Goal: Task Accomplishment & Management: Complete application form

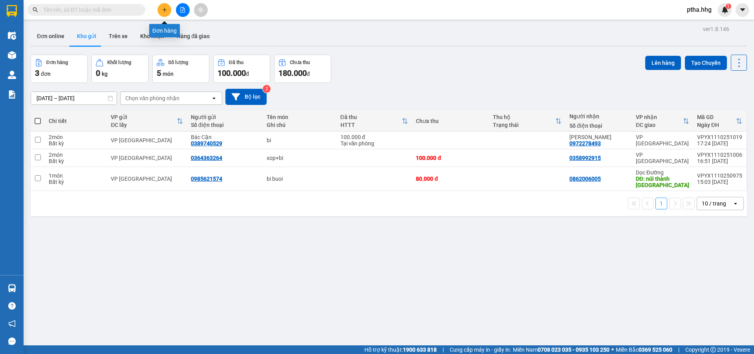
click at [167, 10] on icon "plus" at bounding box center [165, 10] width 6 height 6
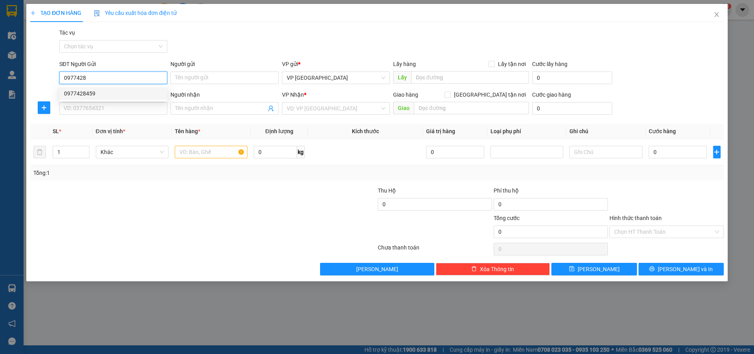
click at [89, 90] on div "0977428459" at bounding box center [113, 93] width 99 height 9
type input "0977428459"
click at [92, 110] on input "SĐT Người Nhận" at bounding box center [113, 108] width 108 height 13
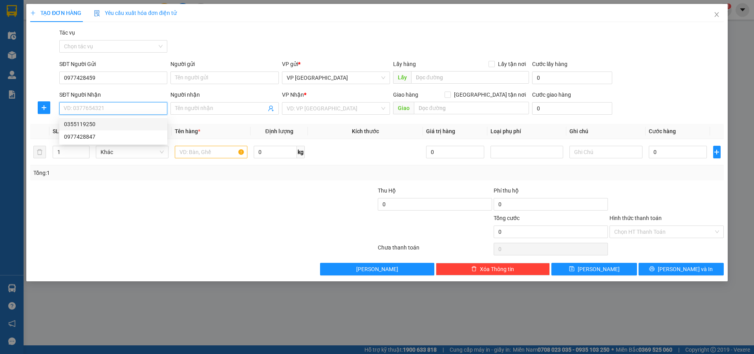
click at [89, 124] on div "0355119250" at bounding box center [113, 124] width 99 height 9
type input "0355119250"
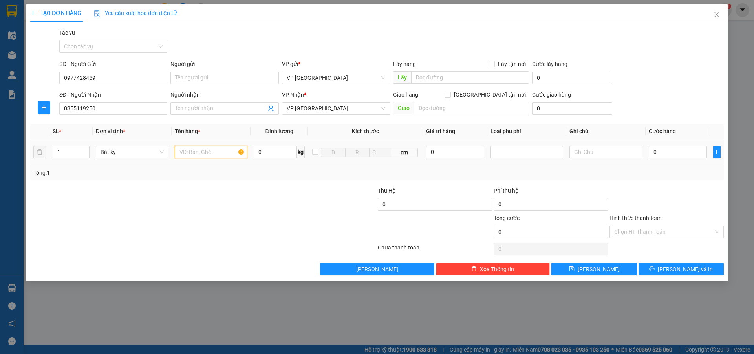
click at [187, 150] on input "text" at bounding box center [211, 152] width 73 height 13
type input "xop"
click at [657, 150] on input "0" at bounding box center [678, 152] width 59 height 13
type input "6"
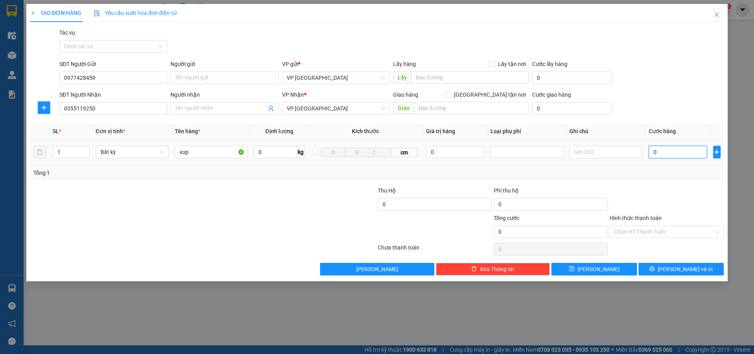
type input "6"
type input "60"
type input "600"
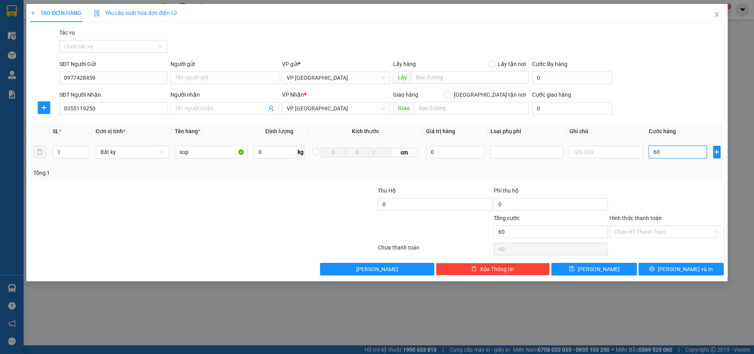
type input "600"
type input "6.000"
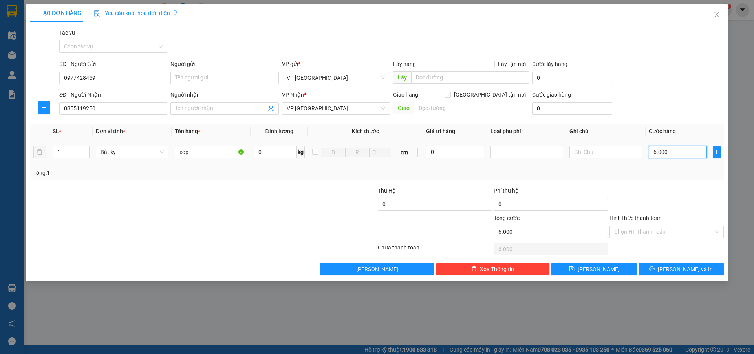
type input "60.000"
click at [644, 227] on input "Hình thức thanh toán" at bounding box center [663, 232] width 99 height 12
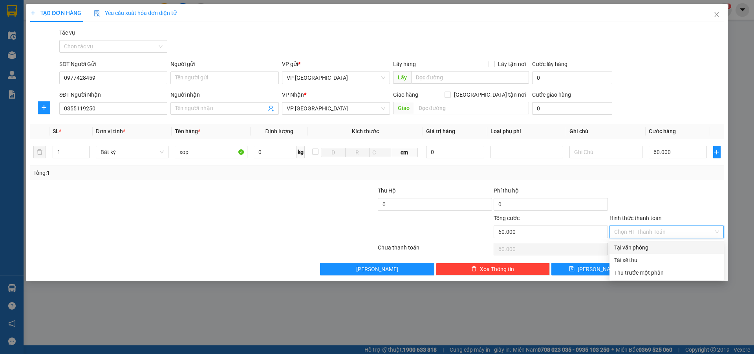
click at [646, 243] on div "Tại văn phòng" at bounding box center [666, 247] width 105 height 9
type input "0"
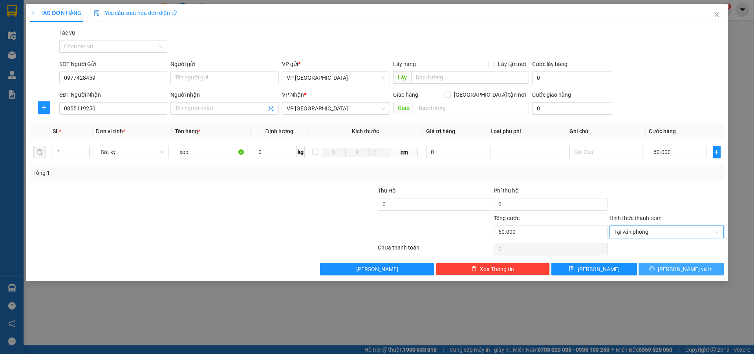
click at [655, 270] on icon "printer" at bounding box center [652, 268] width 5 height 5
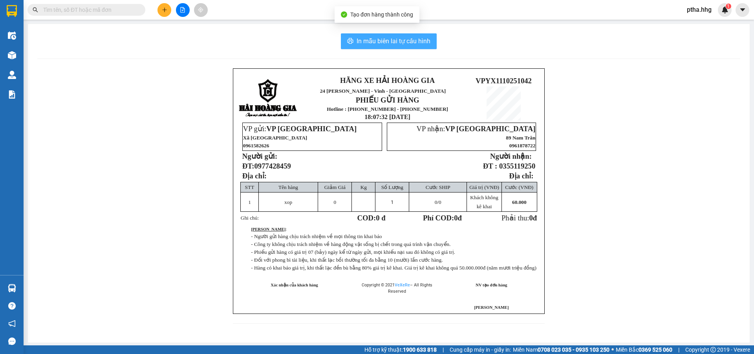
click at [406, 42] on span "In mẫu biên lai tự cấu hình" at bounding box center [394, 41] width 74 height 10
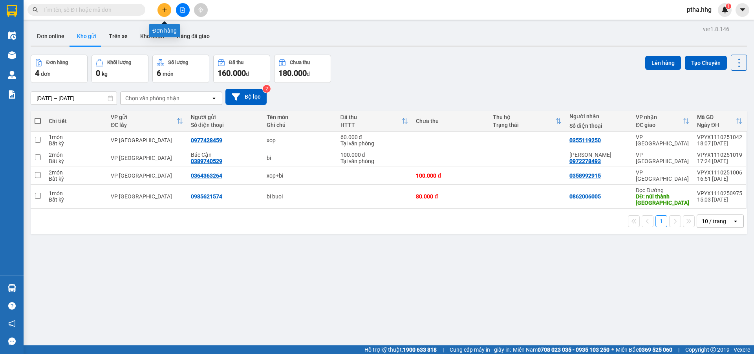
click at [161, 11] on button at bounding box center [165, 10] width 14 height 14
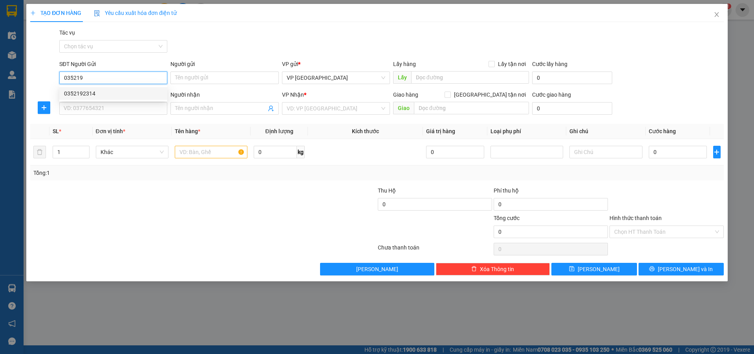
click at [80, 93] on div "0352192314" at bounding box center [113, 93] width 99 height 9
type input "0352192314"
click at [76, 109] on input "SĐT Người Nhận" at bounding box center [113, 108] width 108 height 13
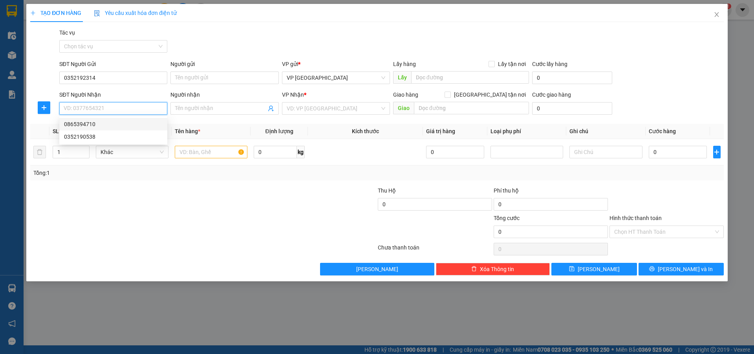
click at [82, 122] on div "0865394710" at bounding box center [113, 124] width 99 height 9
type input "0865394710"
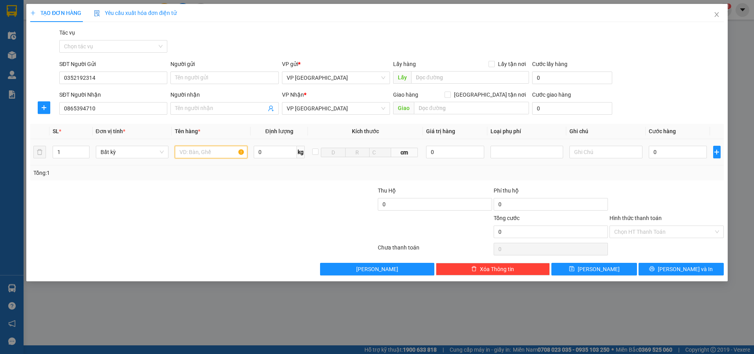
click at [186, 152] on input "text" at bounding box center [211, 152] width 73 height 13
type input "xop"
click at [662, 150] on input "0" at bounding box center [678, 152] width 59 height 13
type input "5"
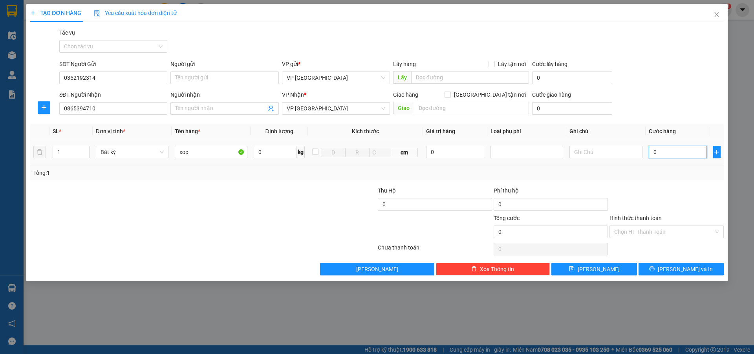
type input "5"
type input "50"
type input "500"
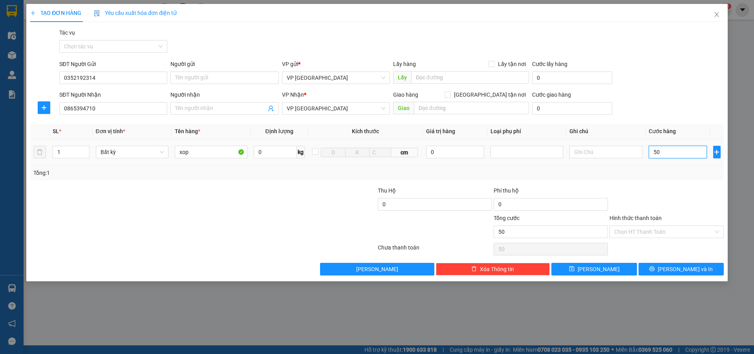
type input "500"
type input "5.000"
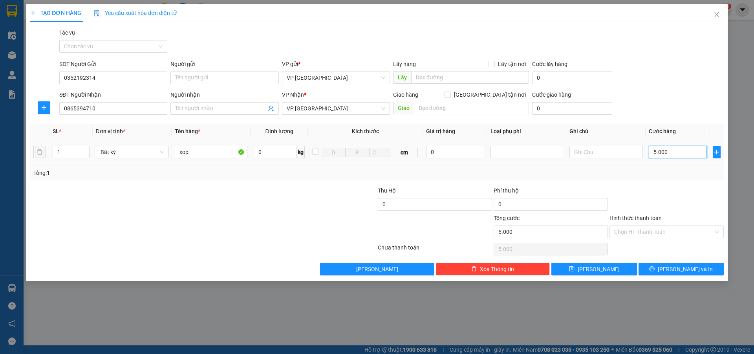
type input "50.000"
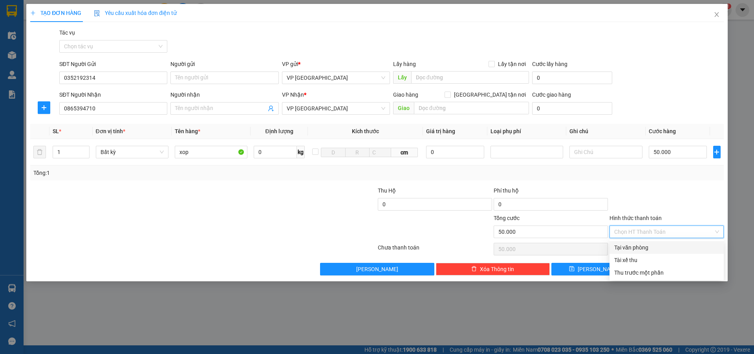
click at [637, 231] on input "Hình thức thanh toán" at bounding box center [663, 232] width 99 height 12
click at [646, 248] on div "Tại văn phòng" at bounding box center [666, 247] width 105 height 9
type input "0"
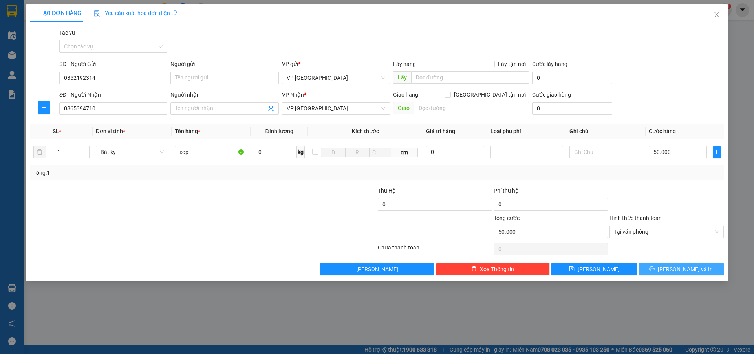
click at [678, 271] on span "[PERSON_NAME] và In" at bounding box center [685, 269] width 55 height 9
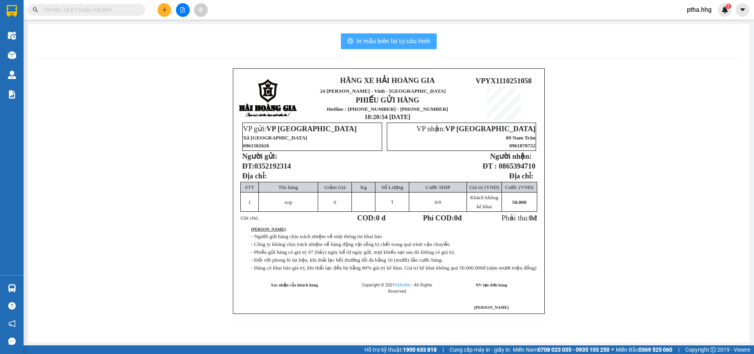
click at [391, 41] on span "In mẫu biên lai tự cấu hình" at bounding box center [394, 41] width 74 height 10
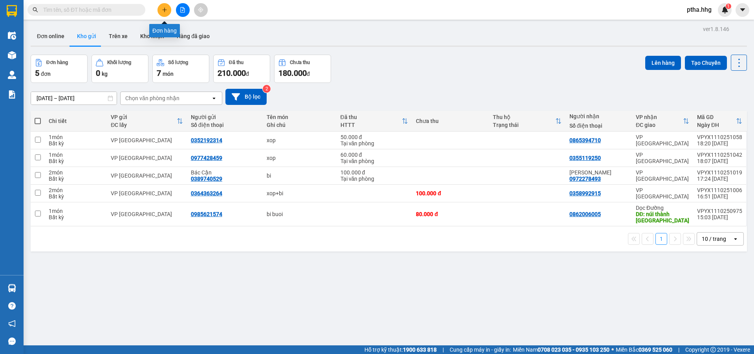
click at [167, 12] on button at bounding box center [165, 10] width 14 height 14
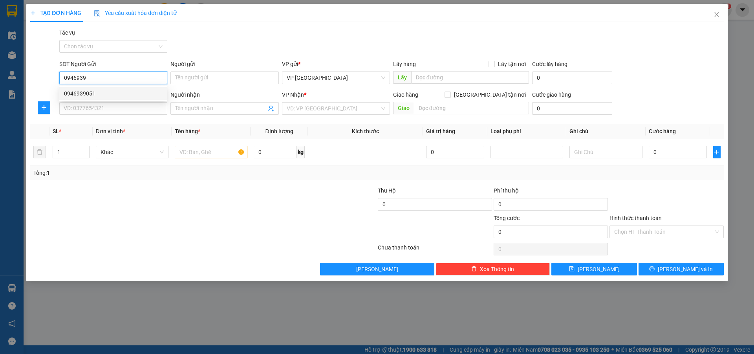
click at [82, 96] on div "0946939051" at bounding box center [113, 93] width 99 height 9
type input "0946939051"
click at [82, 107] on input "SĐT Người Nhận" at bounding box center [113, 108] width 108 height 13
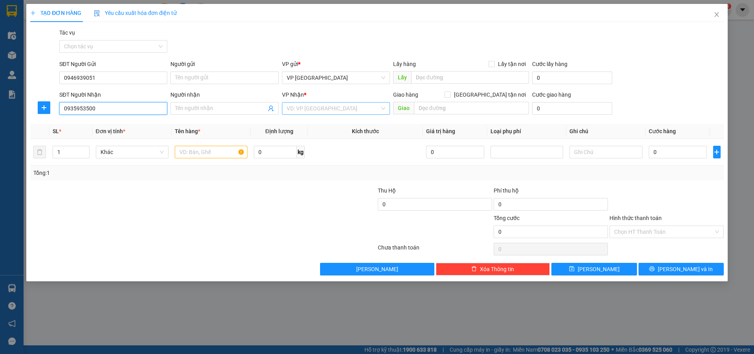
type input "0935953500"
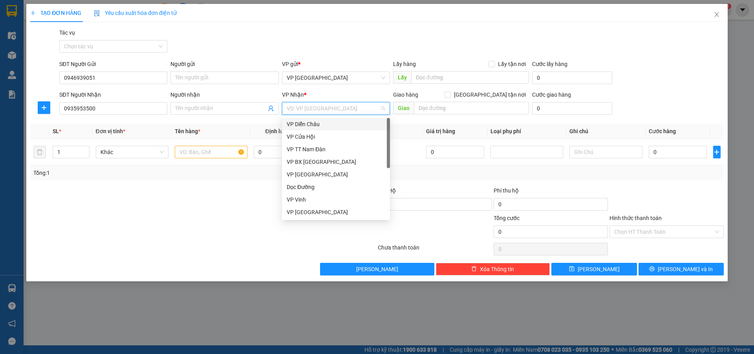
click at [314, 108] on input "search" at bounding box center [333, 109] width 93 height 12
click at [305, 211] on div "VP [GEOGRAPHIC_DATA]" at bounding box center [336, 212] width 99 height 9
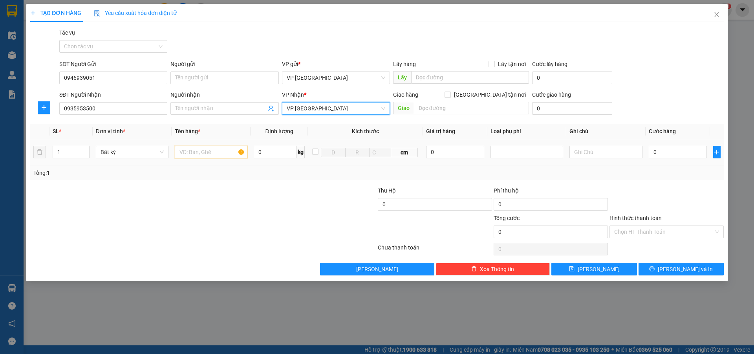
click at [183, 154] on input "text" at bounding box center [211, 152] width 73 height 13
type input "xop"
click at [655, 152] on input "0" at bounding box center [678, 152] width 59 height 13
type input "5"
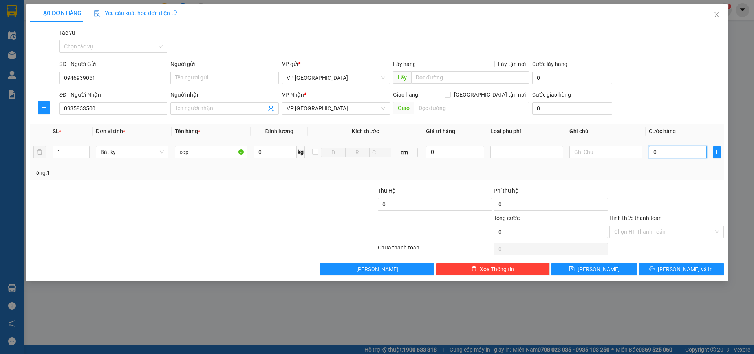
type input "5"
type input "50"
type input "500"
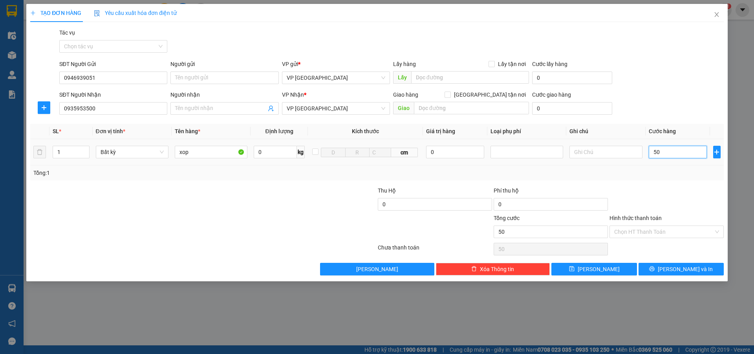
type input "500"
type input "5.000"
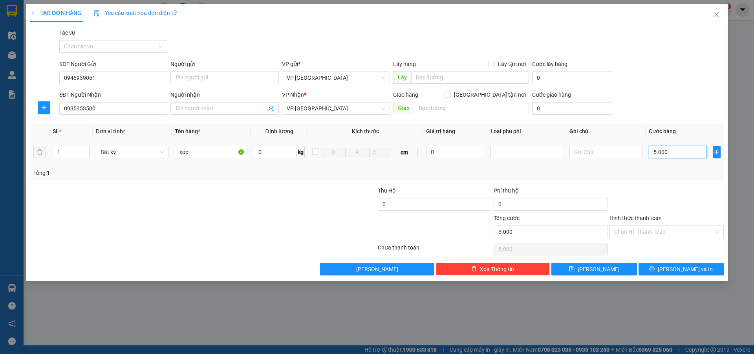
type input "50.000"
click at [684, 271] on span "[PERSON_NAME] và In" at bounding box center [685, 269] width 55 height 9
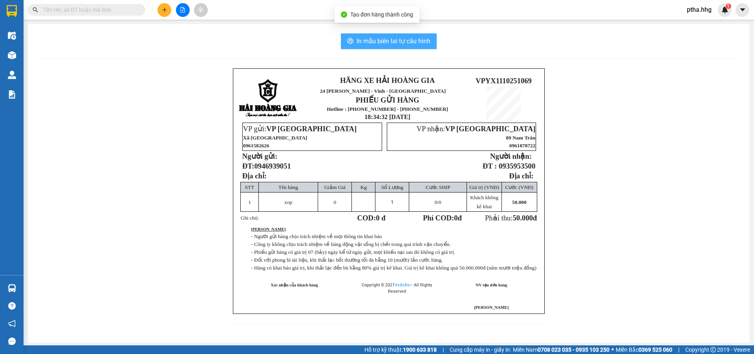
click at [421, 44] on span "In mẫu biên lai tự cấu hình" at bounding box center [394, 41] width 74 height 10
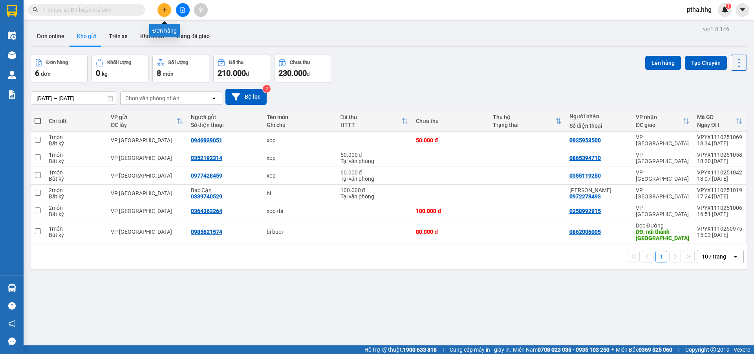
click at [165, 6] on button at bounding box center [165, 10] width 14 height 14
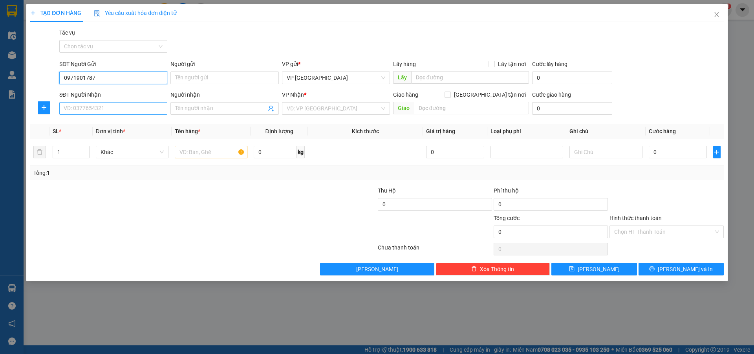
type input "0971901787"
click at [126, 108] on input "SĐT Người Nhận" at bounding box center [113, 108] width 108 height 13
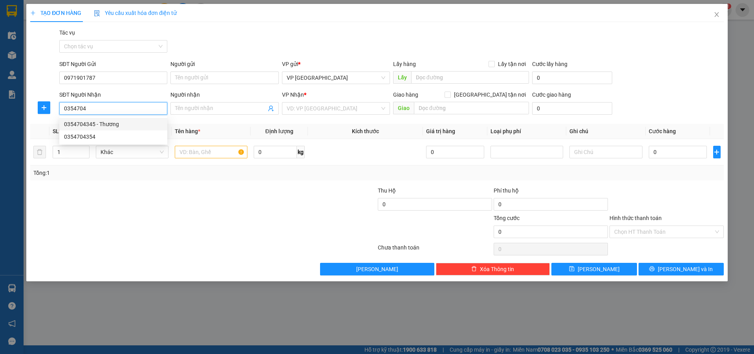
click at [75, 123] on div "0354704345 - Thương" at bounding box center [113, 124] width 99 height 9
type input "0354704345"
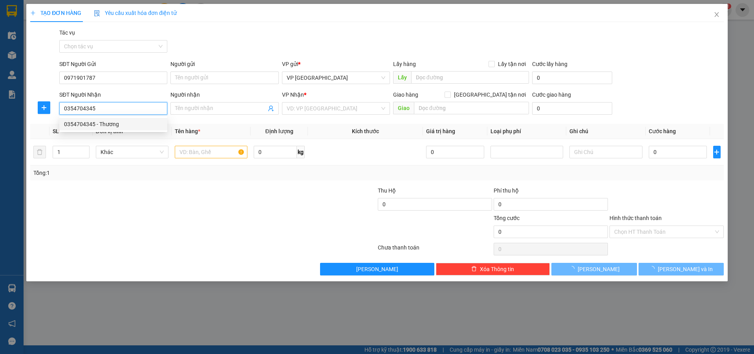
type input "Thương"
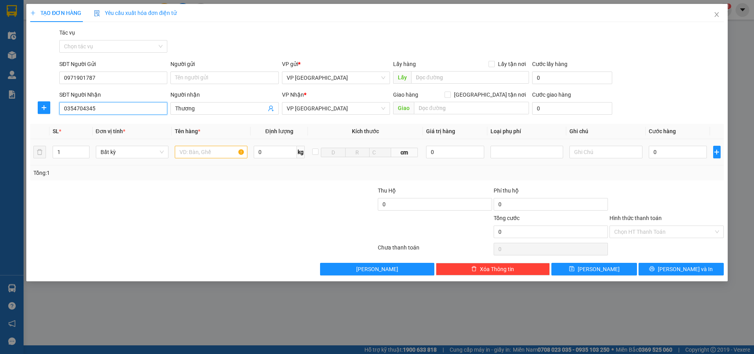
type input "0354704345"
click at [189, 154] on input "text" at bounding box center [211, 152] width 73 height 13
type input "xop"
click at [669, 149] on input "0" at bounding box center [678, 152] width 59 height 13
type input "5"
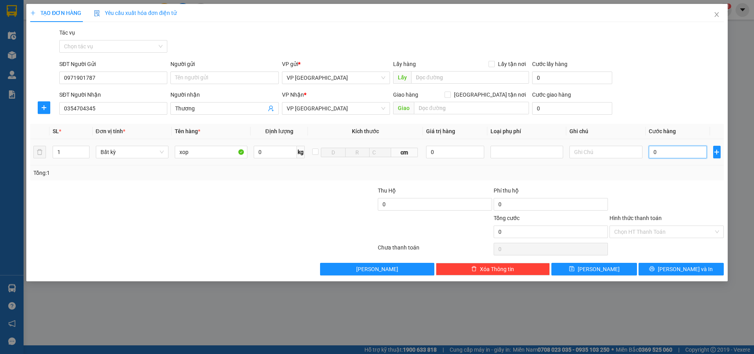
type input "5"
type input "50"
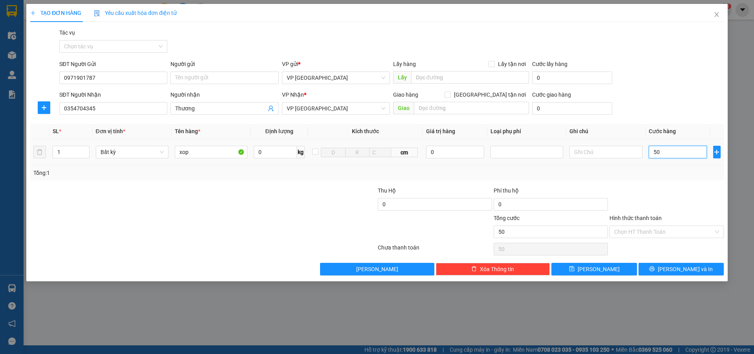
type input "500"
type input "5.000"
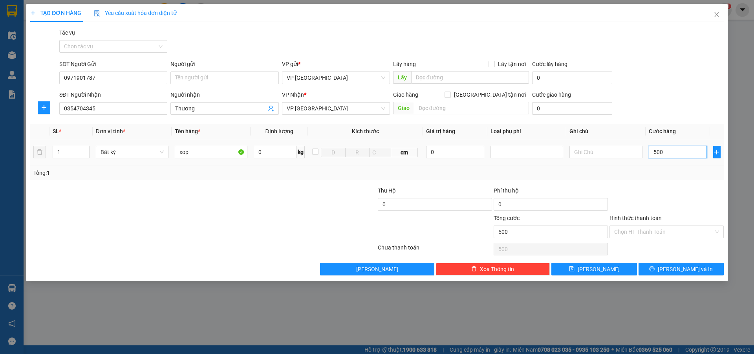
type input "5.000"
type input "50.000"
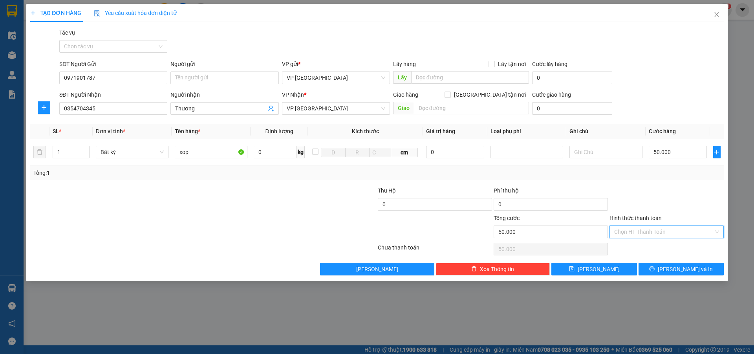
click at [630, 231] on input "Hình thức thanh toán" at bounding box center [663, 232] width 99 height 12
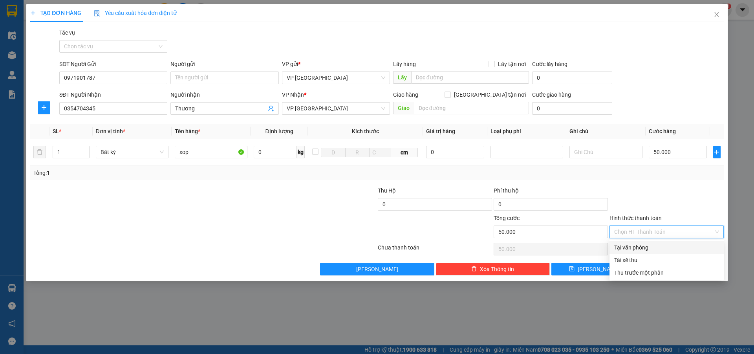
click at [636, 244] on div "Tại văn phòng" at bounding box center [666, 247] width 105 height 9
type input "0"
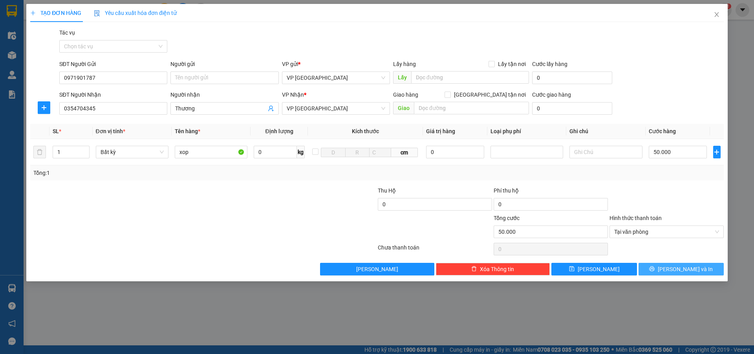
click at [658, 266] on button "[PERSON_NAME] và In" at bounding box center [681, 269] width 85 height 13
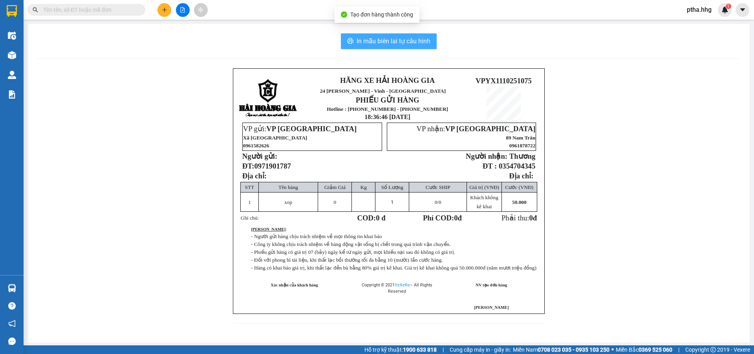
click at [377, 42] on span "In mẫu biên lai tự cấu hình" at bounding box center [394, 41] width 74 height 10
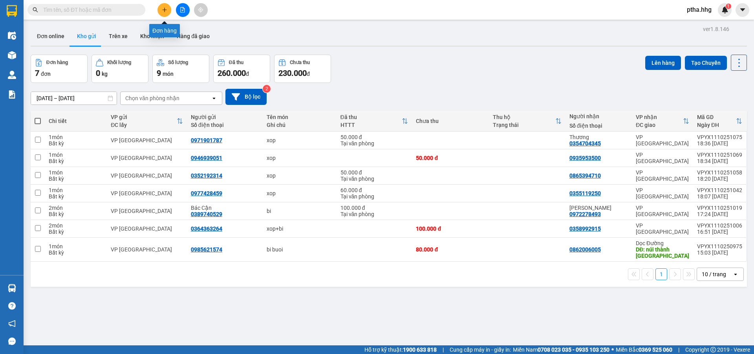
click at [164, 13] on button at bounding box center [165, 10] width 14 height 14
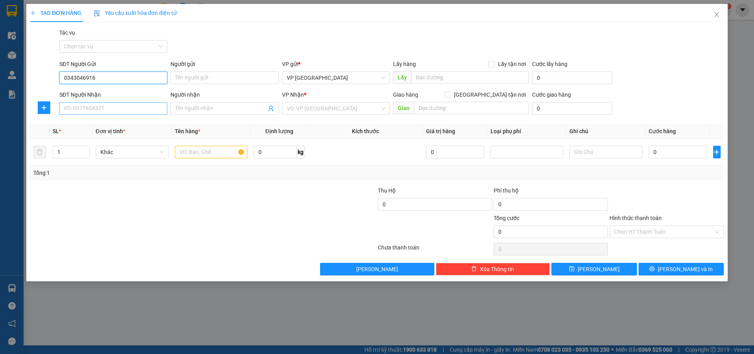
type input "0343046916"
click at [91, 106] on input "SĐT Người Nhận" at bounding box center [113, 108] width 108 height 13
type input "0374918837"
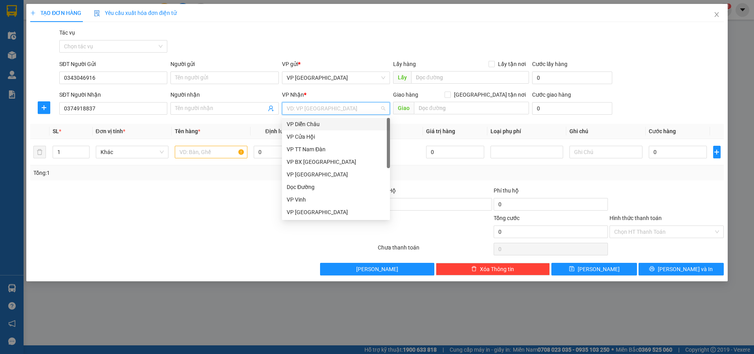
click at [295, 106] on input "search" at bounding box center [333, 109] width 93 height 12
click at [304, 211] on div "VP [GEOGRAPHIC_DATA]" at bounding box center [336, 212] width 99 height 9
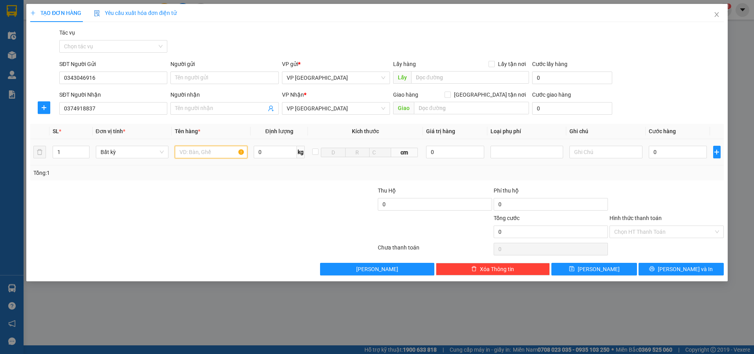
click at [181, 154] on input "text" at bounding box center [211, 152] width 73 height 13
type input "xop"
click at [660, 152] on input "0" at bounding box center [678, 152] width 59 height 13
type input "5"
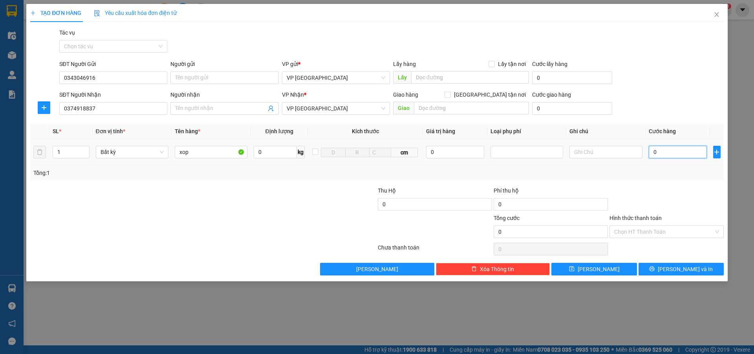
type input "5"
type input "50"
type input "500"
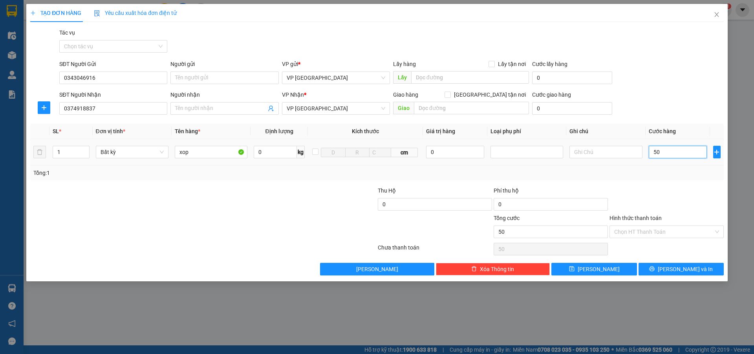
type input "500"
type input "5.000"
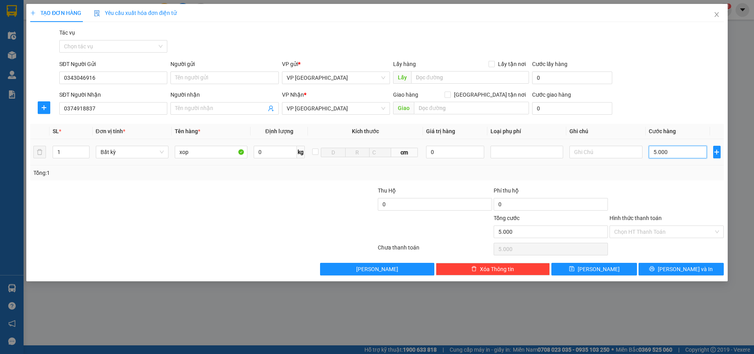
type input "50.000"
click at [640, 235] on input "Hình thức thanh toán" at bounding box center [663, 232] width 99 height 12
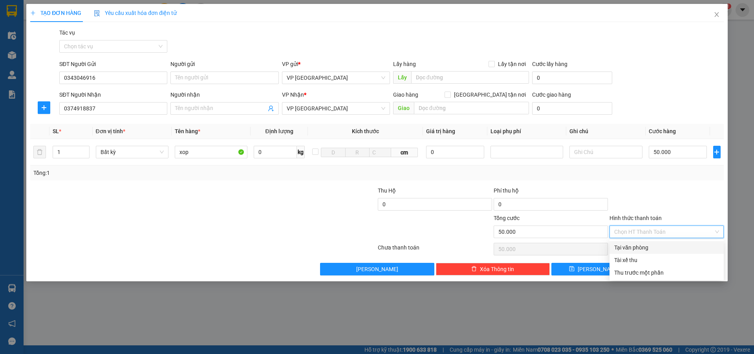
click at [642, 244] on div "Tại văn phòng" at bounding box center [666, 247] width 105 height 9
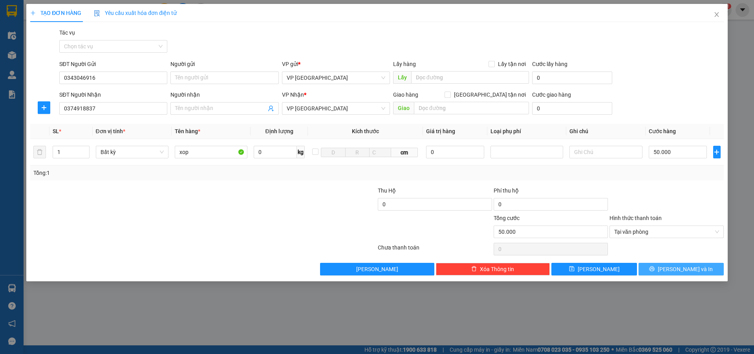
click at [653, 270] on button "[PERSON_NAME] và In" at bounding box center [681, 269] width 85 height 13
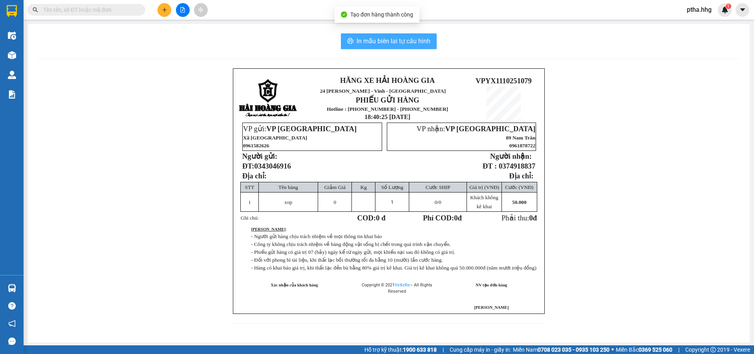
click at [408, 44] on span "In mẫu biên lai tự cấu hình" at bounding box center [394, 41] width 74 height 10
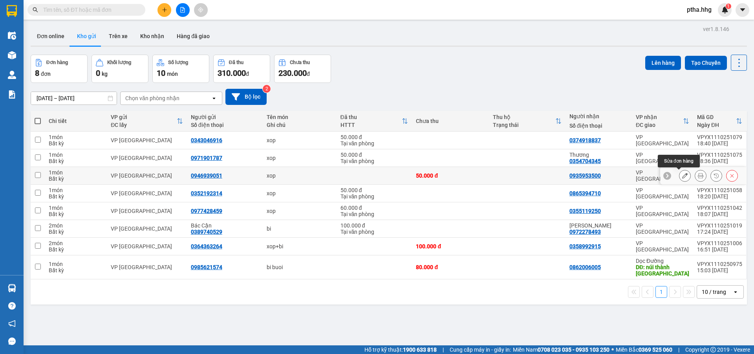
click at [682, 176] on icon at bounding box center [685, 176] width 6 height 6
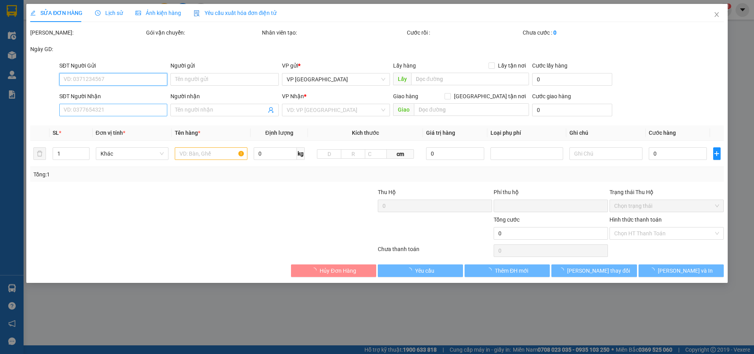
type input "0946939051"
type input "0935953500"
type input "0"
type input "50.000"
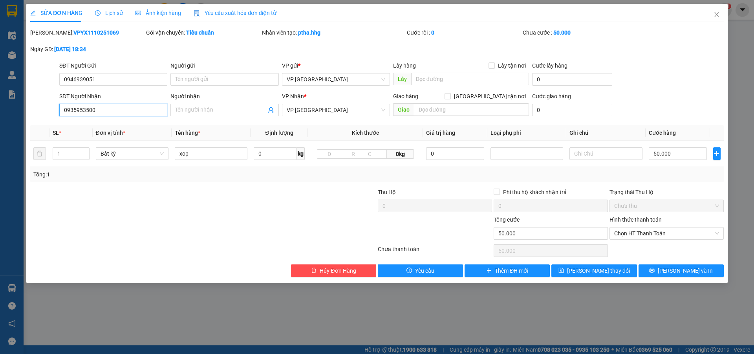
click at [98, 112] on input "0935953500" at bounding box center [113, 110] width 108 height 13
type input "0983953500"
click at [655, 270] on icon "printer" at bounding box center [652, 271] width 6 height 6
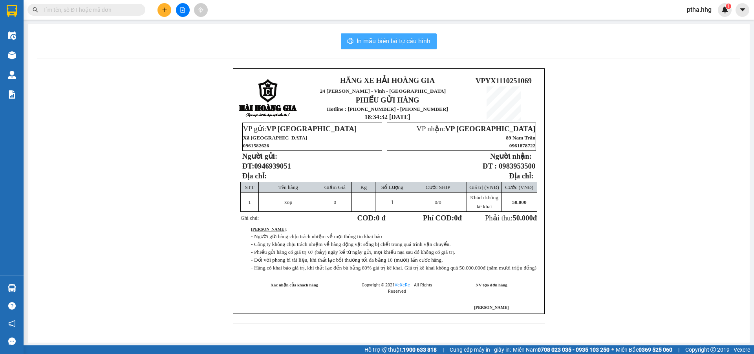
click at [409, 42] on span "In mẫu biên lai tự cấu hình" at bounding box center [394, 41] width 74 height 10
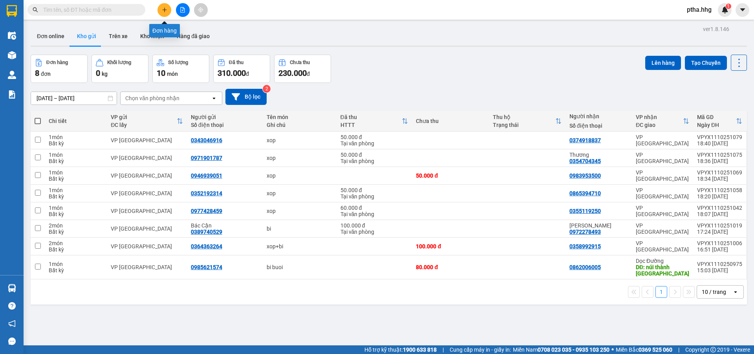
click at [165, 11] on icon "plus" at bounding box center [165, 10] width 6 height 6
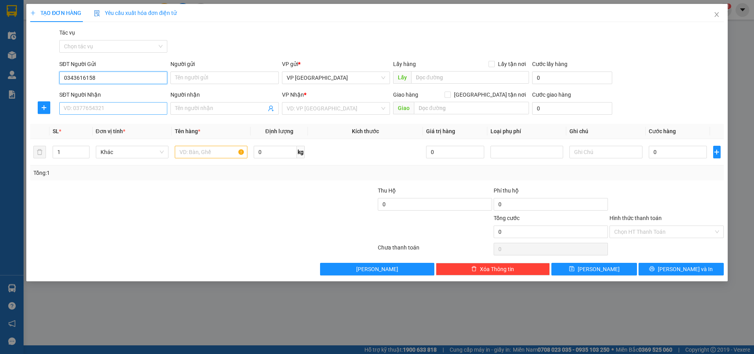
type input "0343616158"
click at [67, 107] on input "SĐT Người Nhận" at bounding box center [113, 108] width 108 height 13
type input "0969193536"
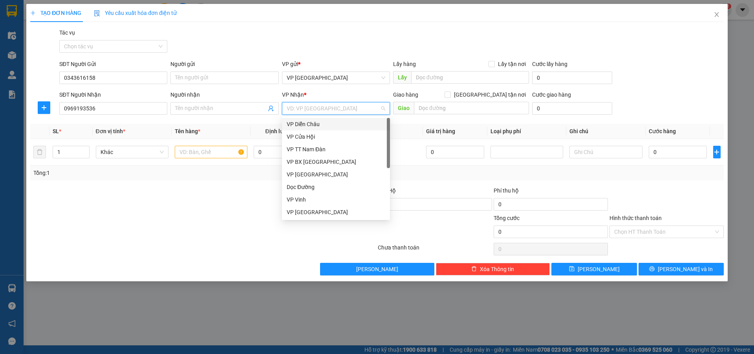
click at [307, 112] on input "search" at bounding box center [333, 109] width 93 height 12
click at [316, 185] on div "Dọc Đường" at bounding box center [336, 187] width 99 height 9
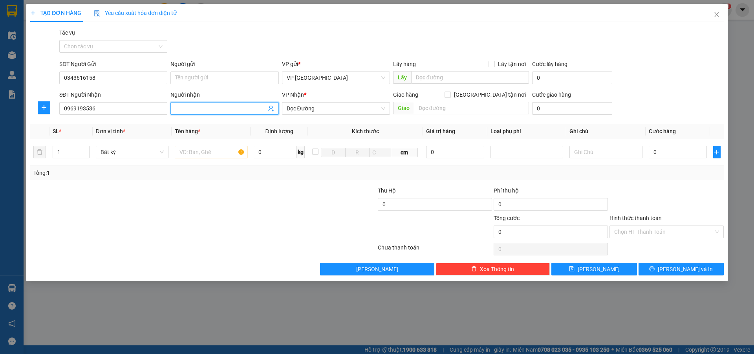
click at [178, 110] on input "Người nhận" at bounding box center [220, 108] width 91 height 9
type input "0399888801"
click at [433, 109] on input "text" at bounding box center [471, 108] width 115 height 13
type input "Q"
type input "gio linh Q tri"
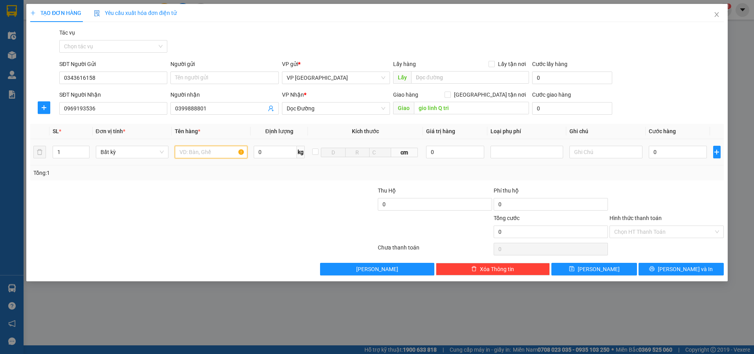
click at [185, 155] on input "text" at bounding box center [211, 152] width 73 height 13
type input "xop+bi"
click at [662, 152] on input "0" at bounding box center [678, 152] width 59 height 13
type input "1"
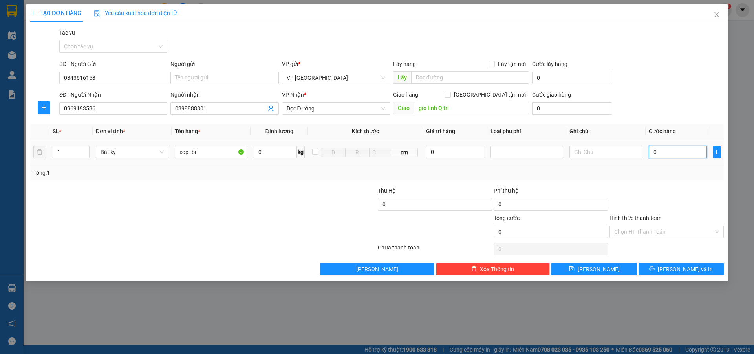
type input "1"
type input "12"
type input "120"
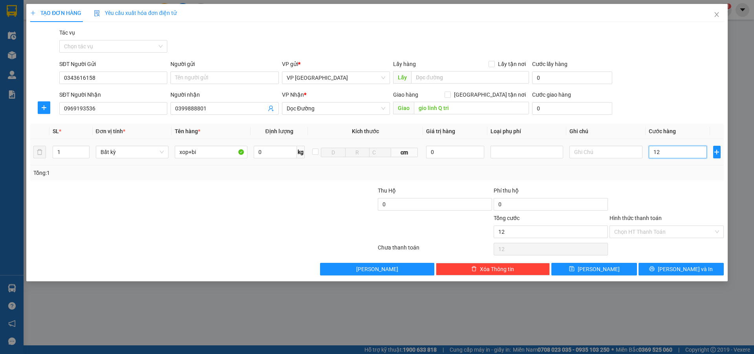
type input "120"
type input "1.200"
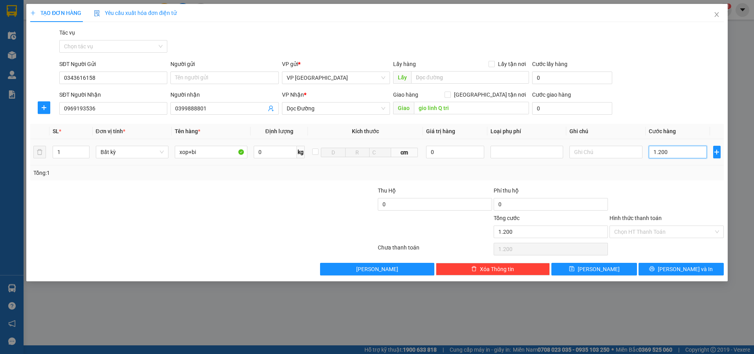
type input "12.000"
type input "120.000"
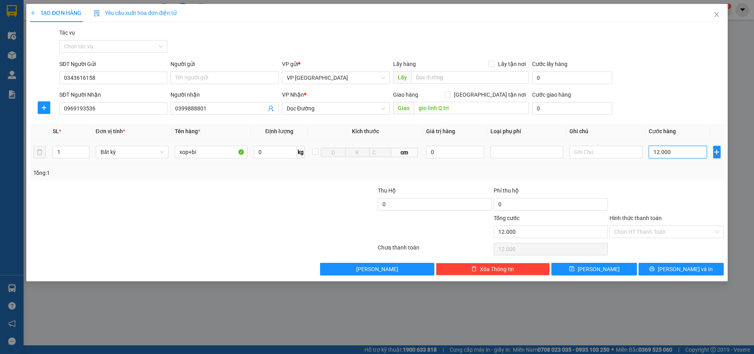
type input "120.000"
click at [638, 236] on input "Hình thức thanh toán" at bounding box center [663, 232] width 99 height 12
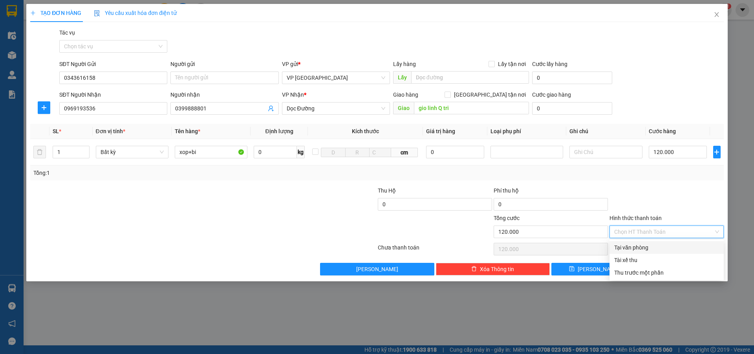
click at [646, 247] on div "Tại văn phòng" at bounding box center [666, 247] width 105 height 9
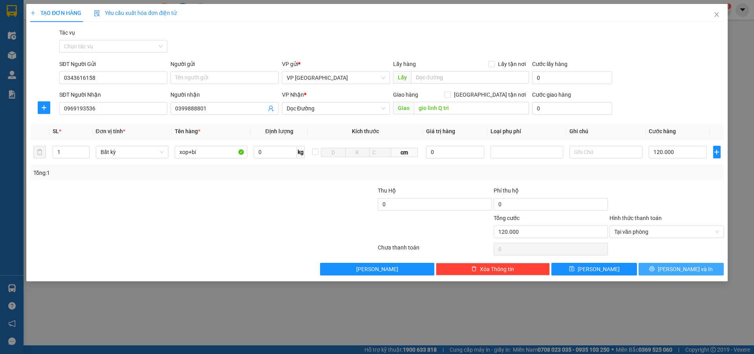
click at [675, 267] on span "[PERSON_NAME] và In" at bounding box center [685, 269] width 55 height 9
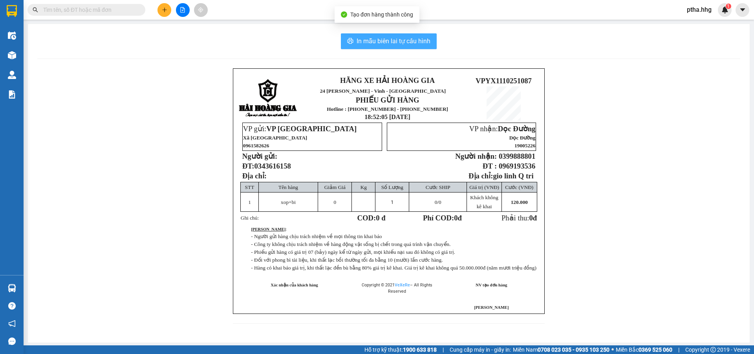
click at [380, 41] on span "In mẫu biên lai tự cấu hình" at bounding box center [394, 41] width 74 height 10
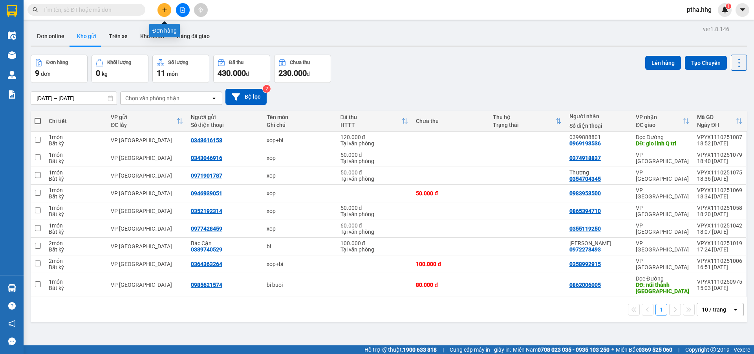
click at [166, 11] on icon "plus" at bounding box center [165, 10] width 6 height 6
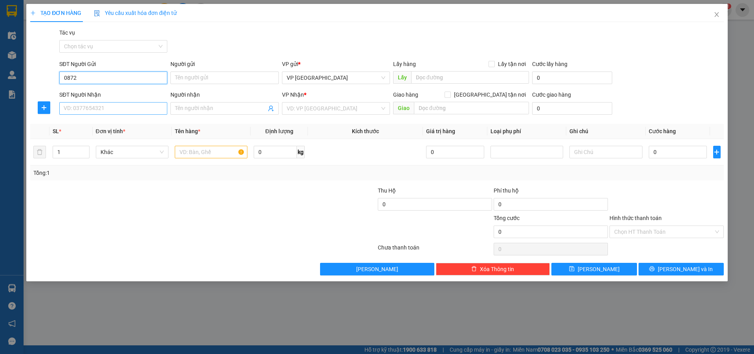
type input "0872"
click at [77, 106] on input "SĐT Người Nhận" at bounding box center [113, 108] width 108 height 13
click at [86, 122] on div "0708175567" at bounding box center [113, 124] width 99 height 9
type input "0708175567"
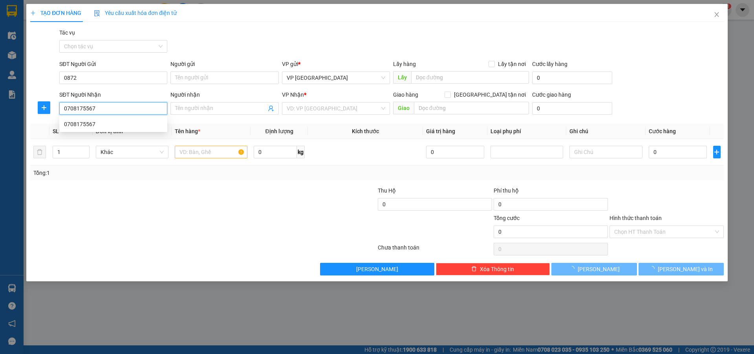
type input "bx đúc long"
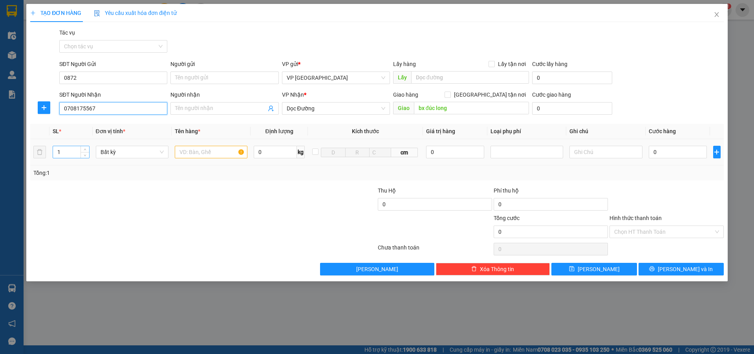
type input "0708175567"
click at [64, 153] on input "1" at bounding box center [71, 152] width 36 height 12
type input "2"
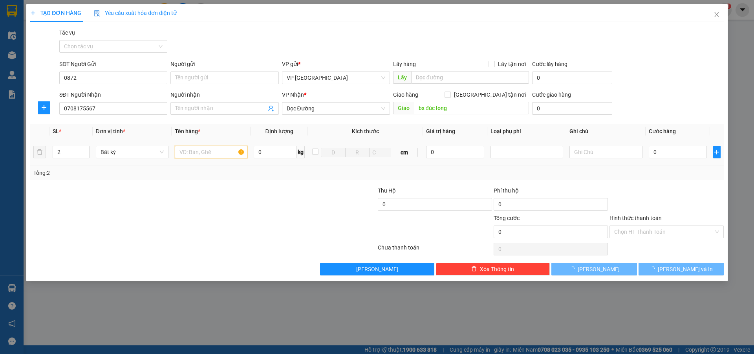
click at [191, 149] on input "text" at bounding box center [211, 152] width 73 height 13
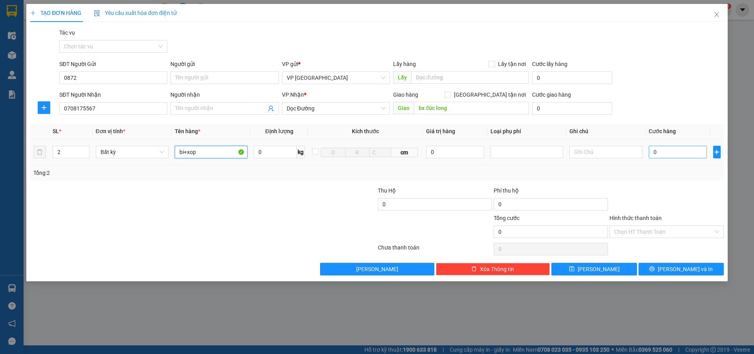
type input "bi+xop"
click at [662, 153] on input "0" at bounding box center [678, 152] width 59 height 13
type input "1"
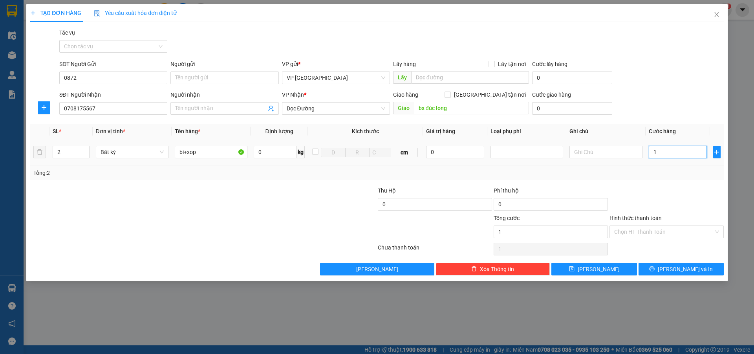
type input "15"
type input "150"
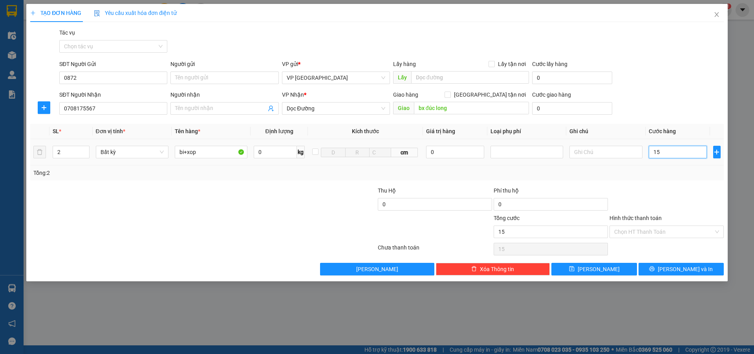
type input "150"
type input "1.500"
type input "15.000"
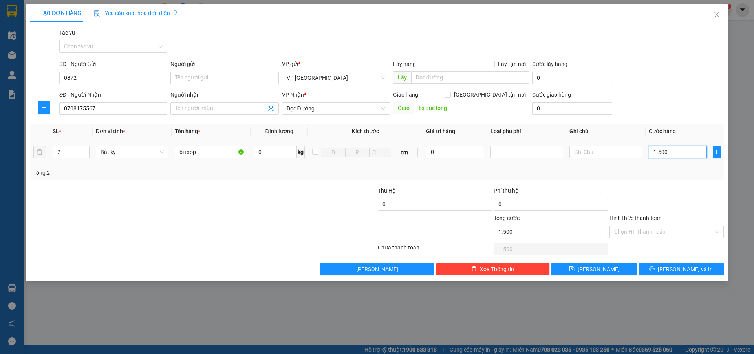
type input "15.000"
type input "150.000"
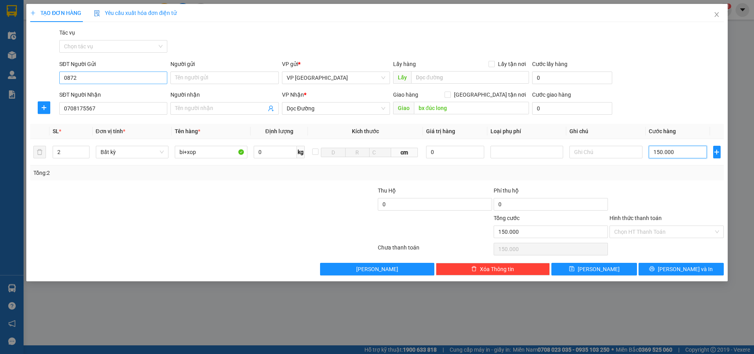
type input "150.000"
click at [97, 72] on input "0872" at bounding box center [113, 78] width 108 height 13
type input "0"
click at [81, 92] on div "0987241692" at bounding box center [113, 93] width 99 height 9
type input "0987241692"
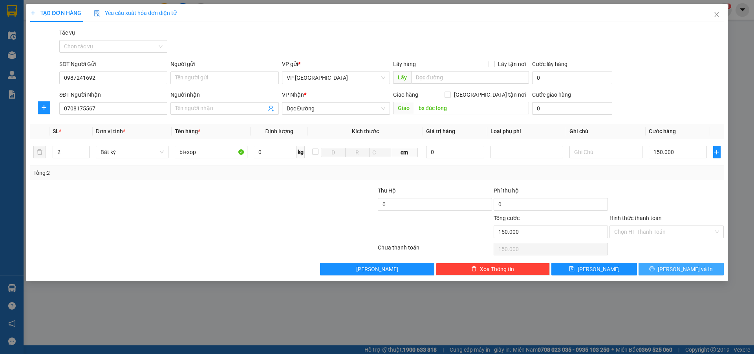
click at [677, 273] on button "[PERSON_NAME] và In" at bounding box center [681, 269] width 85 height 13
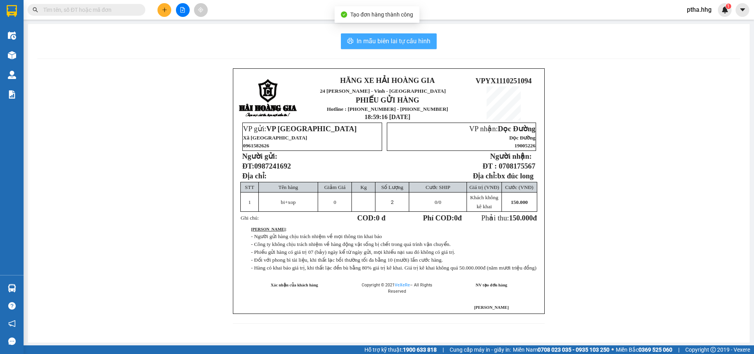
click at [402, 40] on span "In mẫu biên lai tự cấu hình" at bounding box center [394, 41] width 74 height 10
